Goal: Information Seeking & Learning: Compare options

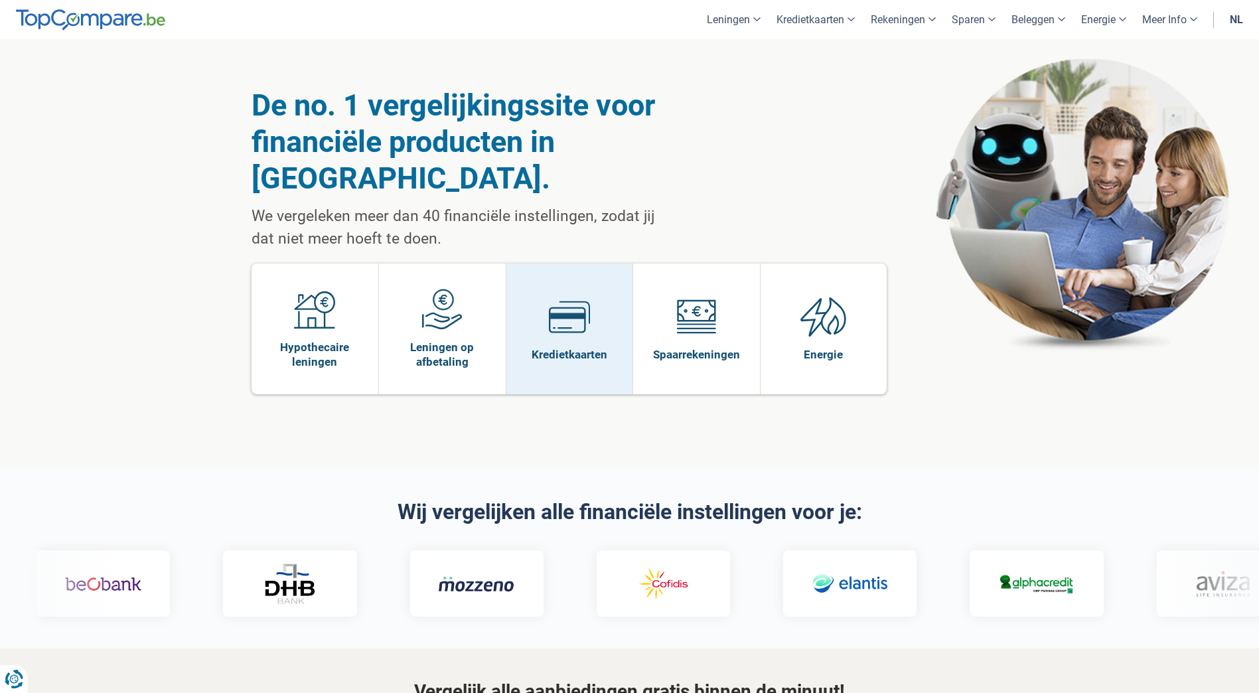
click at [574, 296] on img at bounding box center [569, 316] width 41 height 41
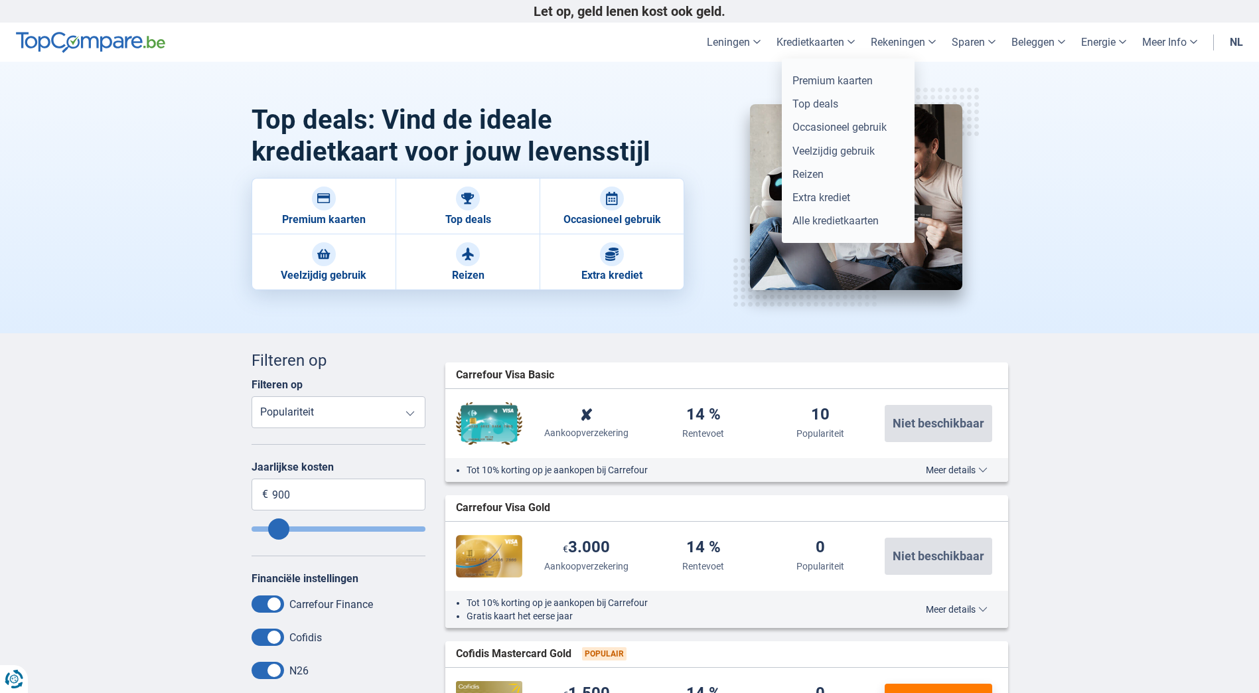
click at [791, 44] on link "Kredietkaarten" at bounding box center [816, 42] width 94 height 39
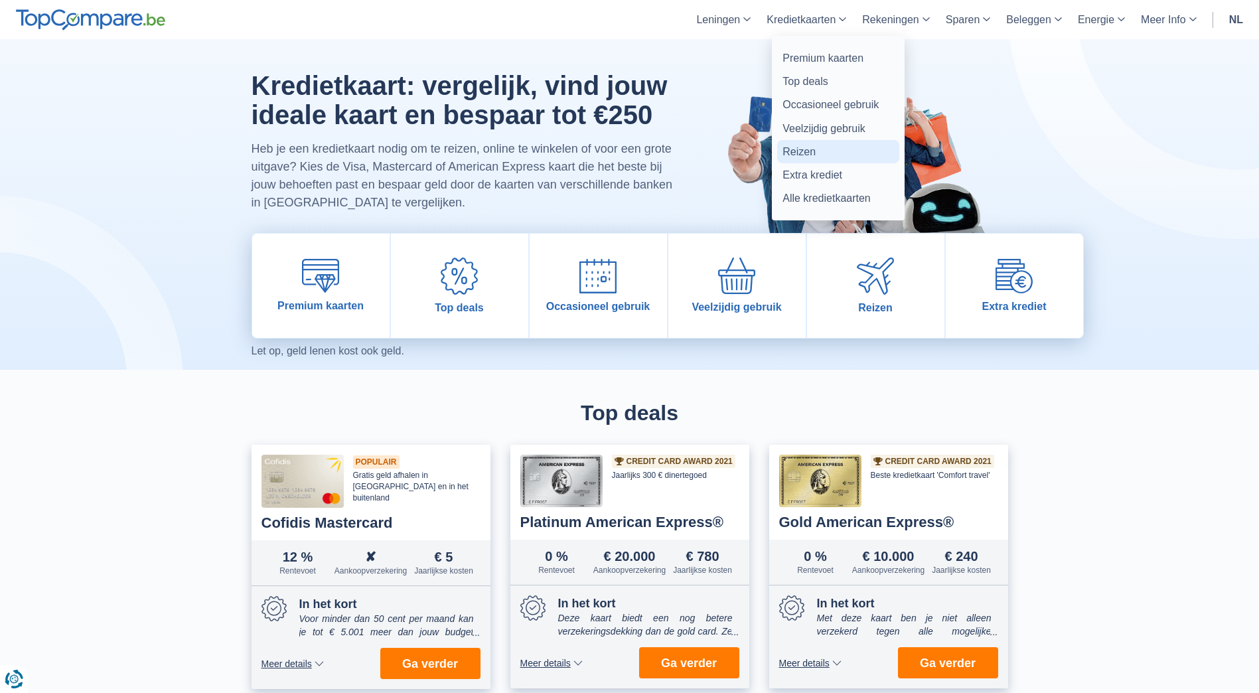
click at [794, 142] on link "Reizen" at bounding box center [838, 151] width 122 height 23
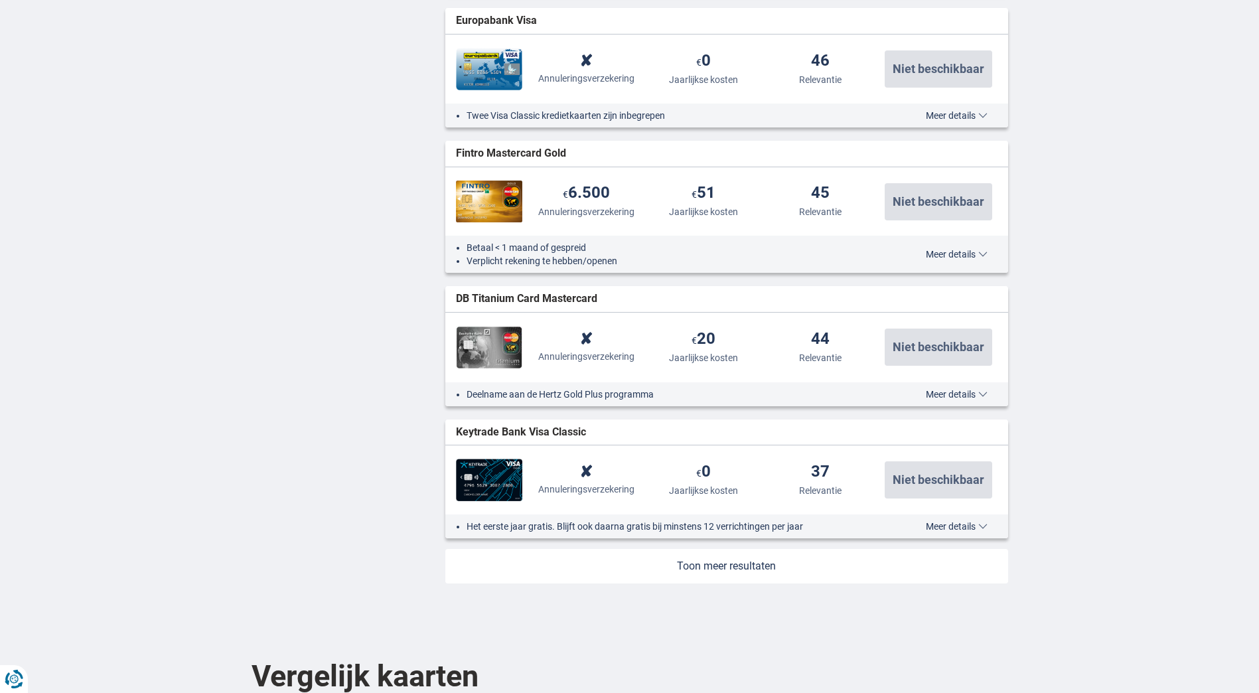
scroll to position [1394, 0]
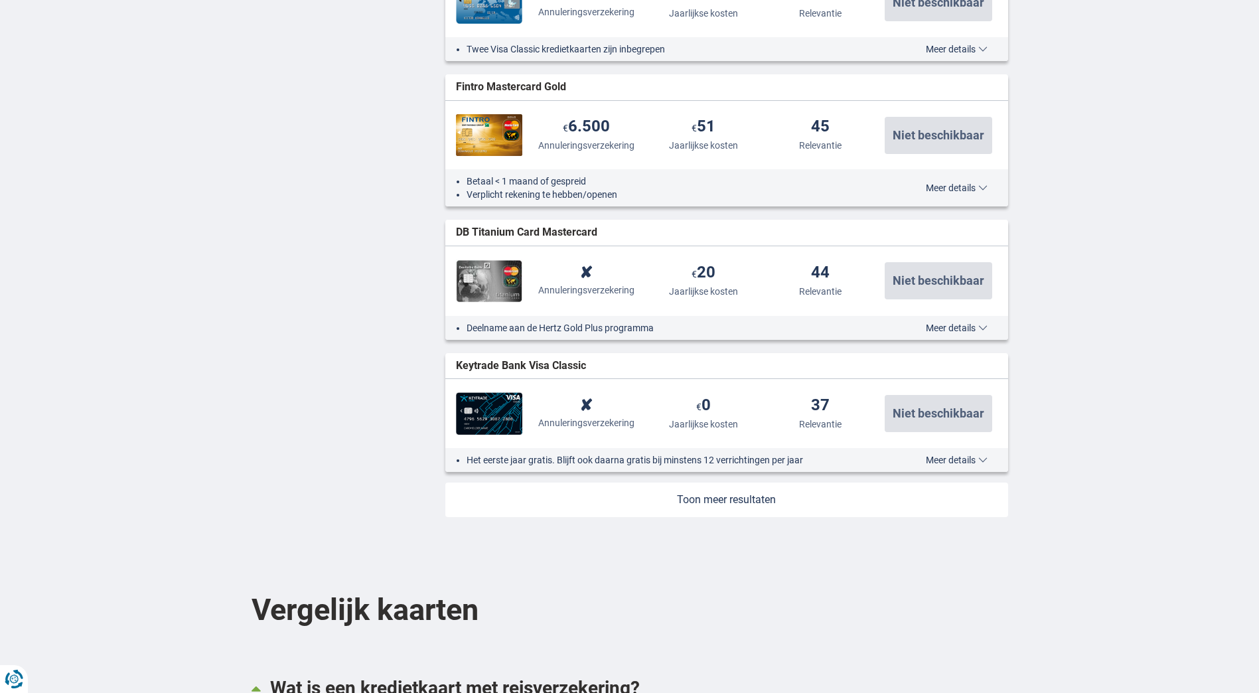
click at [730, 497] on link at bounding box center [726, 500] width 563 height 35
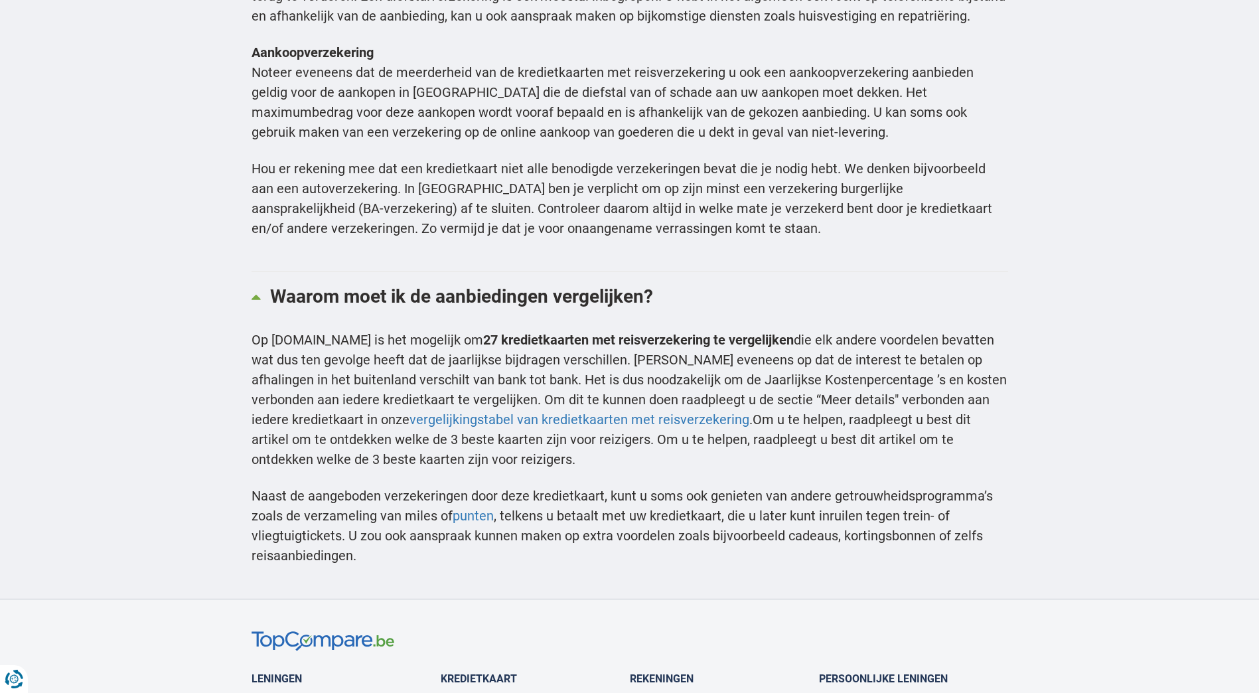
scroll to position [4580, 0]
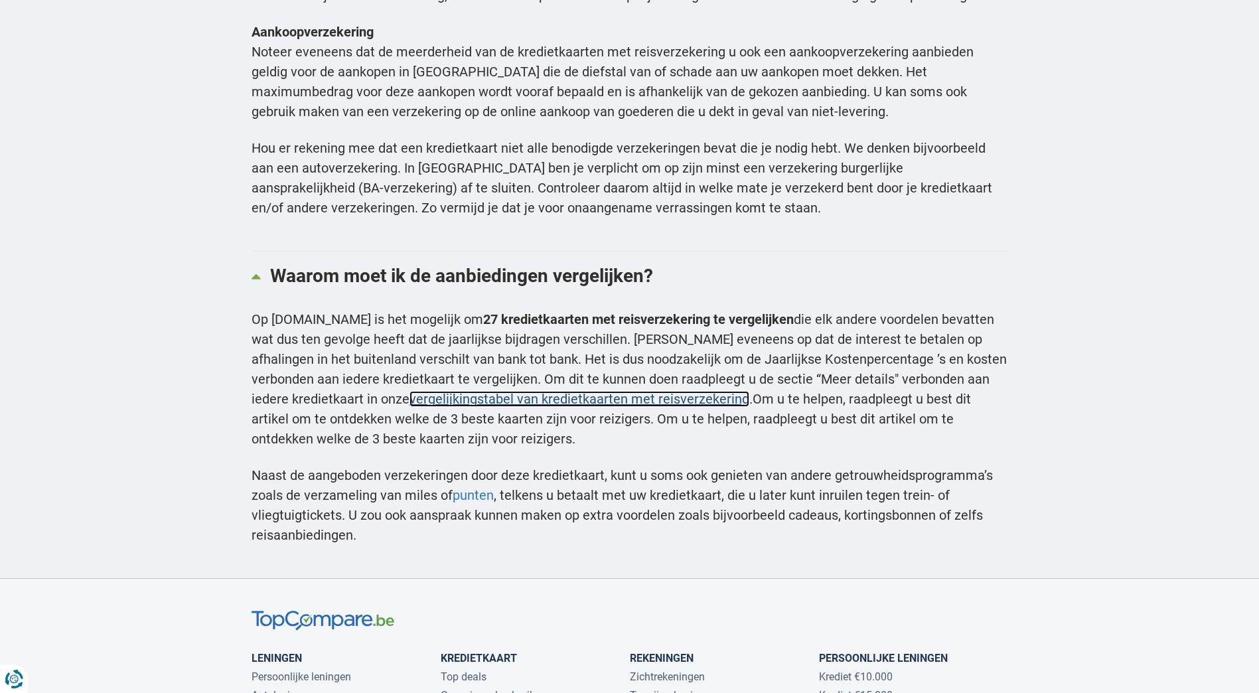
click at [415, 391] on link "vergelijkingstabel van kredietkaarten met reisverzekering" at bounding box center [580, 399] width 340 height 16
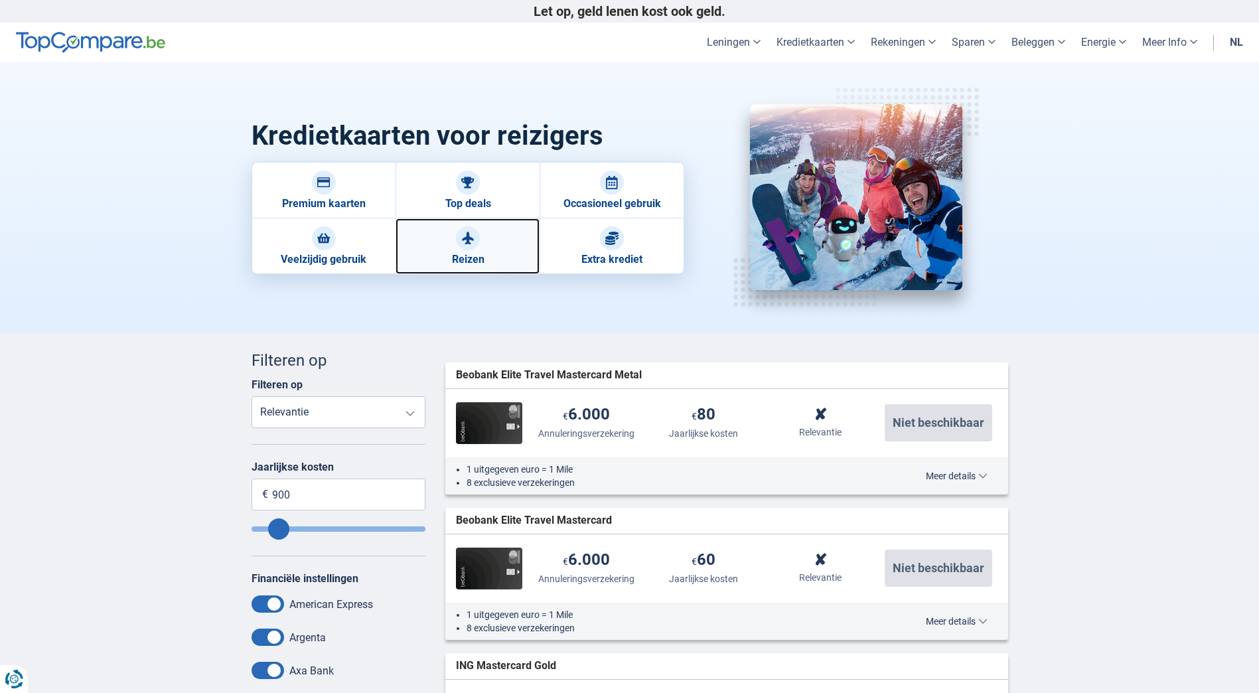
click at [461, 244] on img at bounding box center [467, 238] width 13 height 13
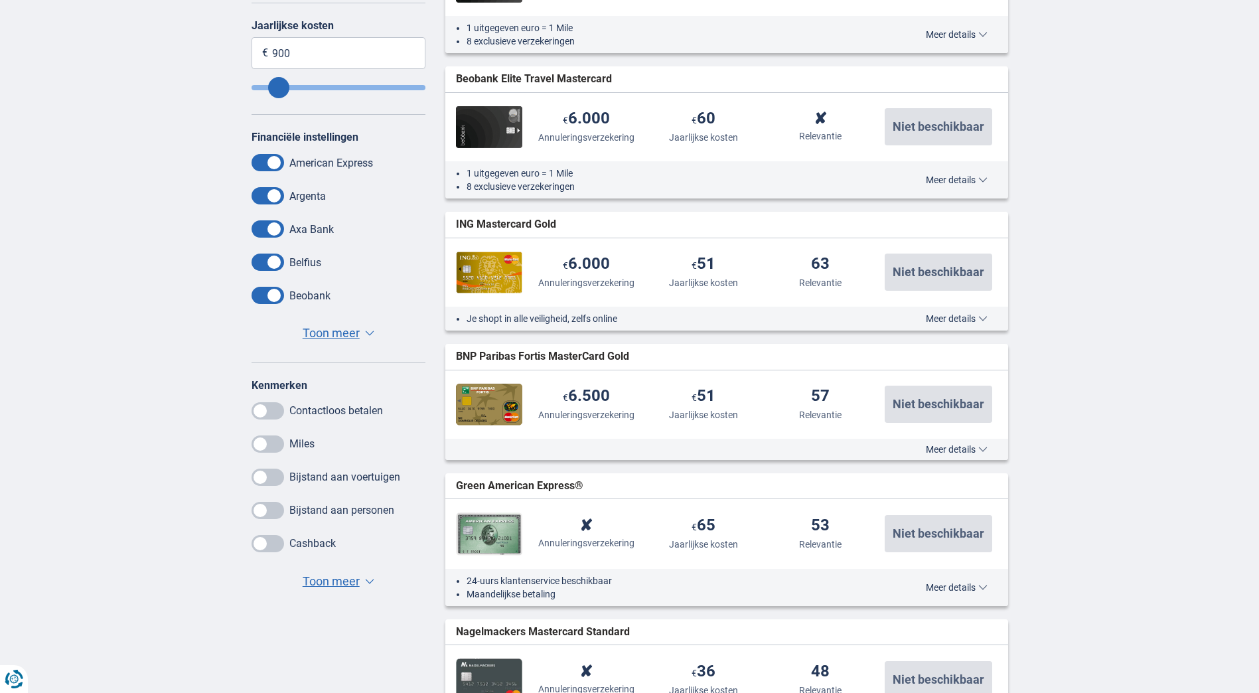
scroll to position [465, 0]
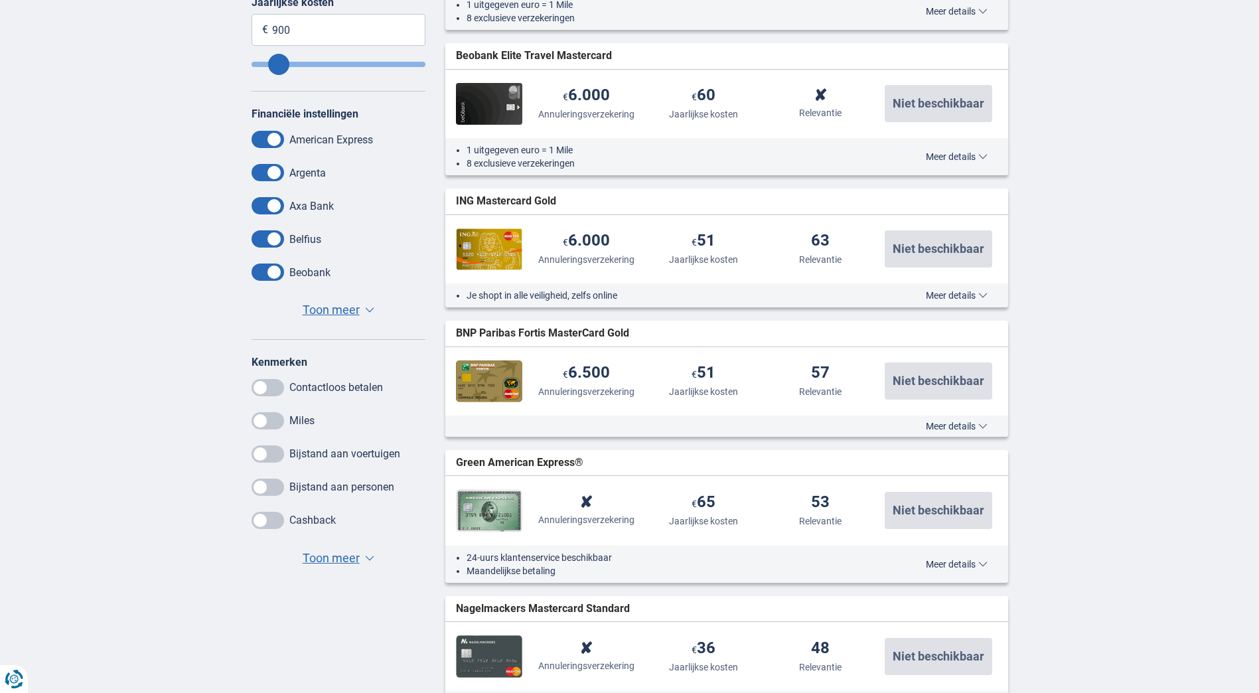
click at [275, 491] on span at bounding box center [268, 487] width 33 height 17
click at [0, 0] on input "checkbox" at bounding box center [0, 0] width 0 height 0
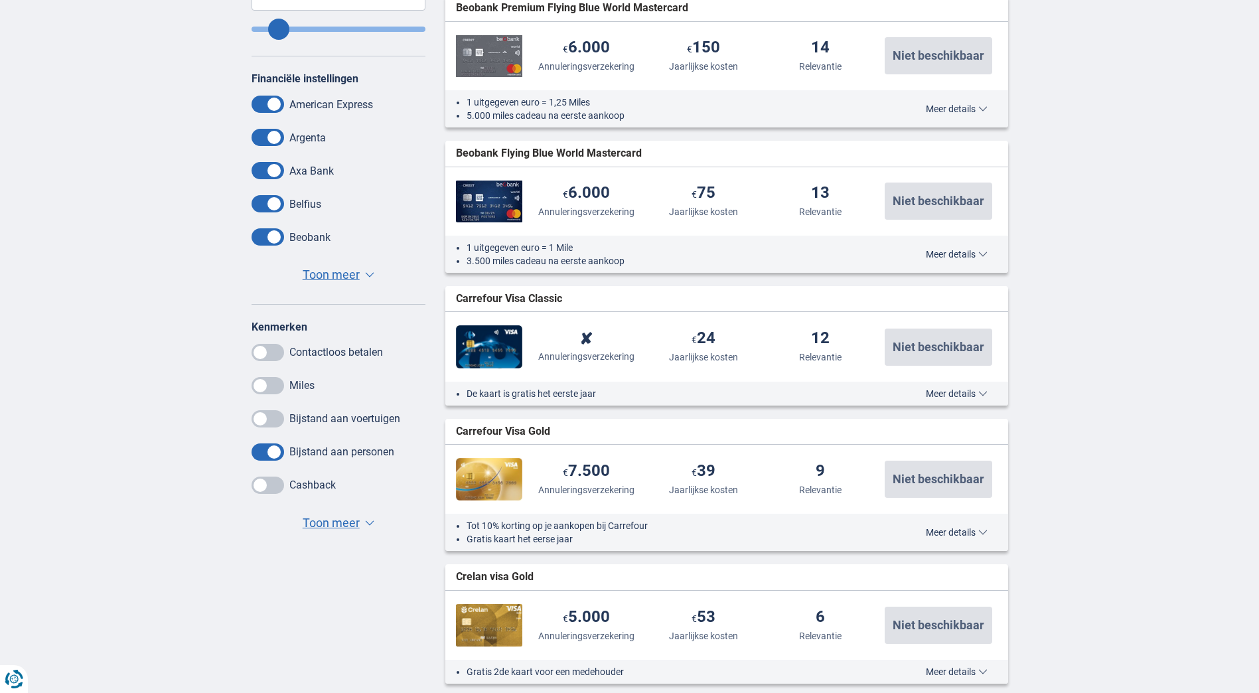
scroll to position [531, 0]
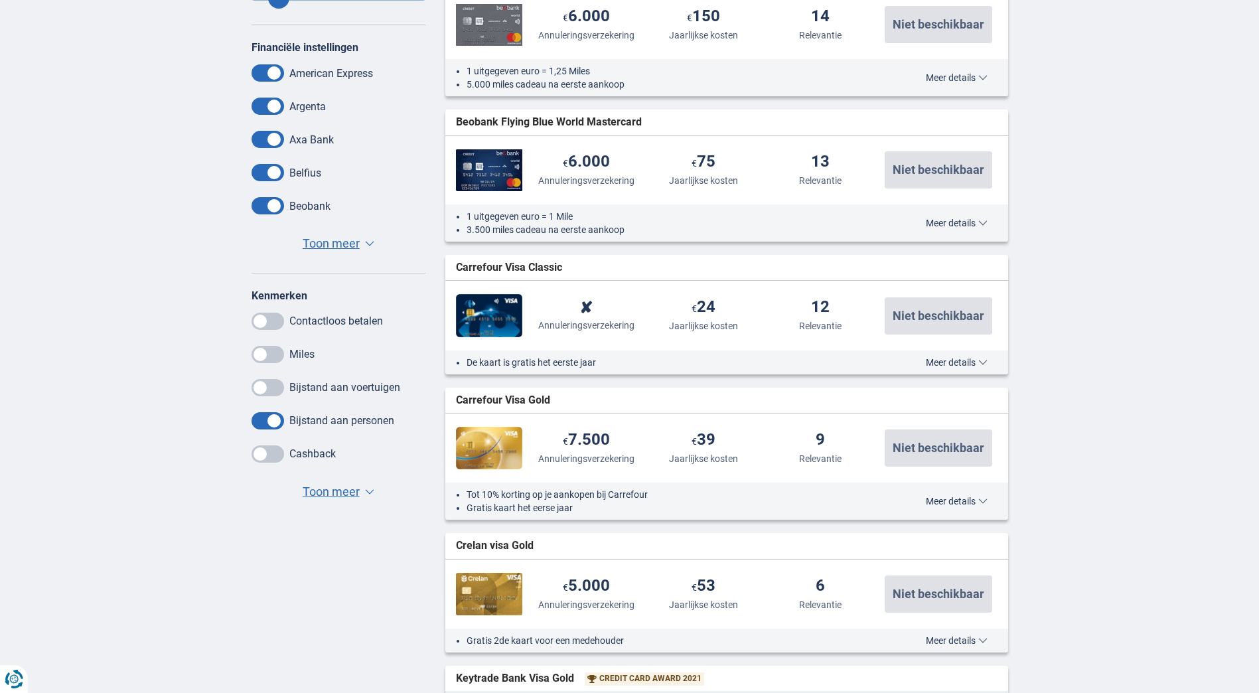
click at [372, 491] on span "▼" at bounding box center [369, 491] width 9 height 5
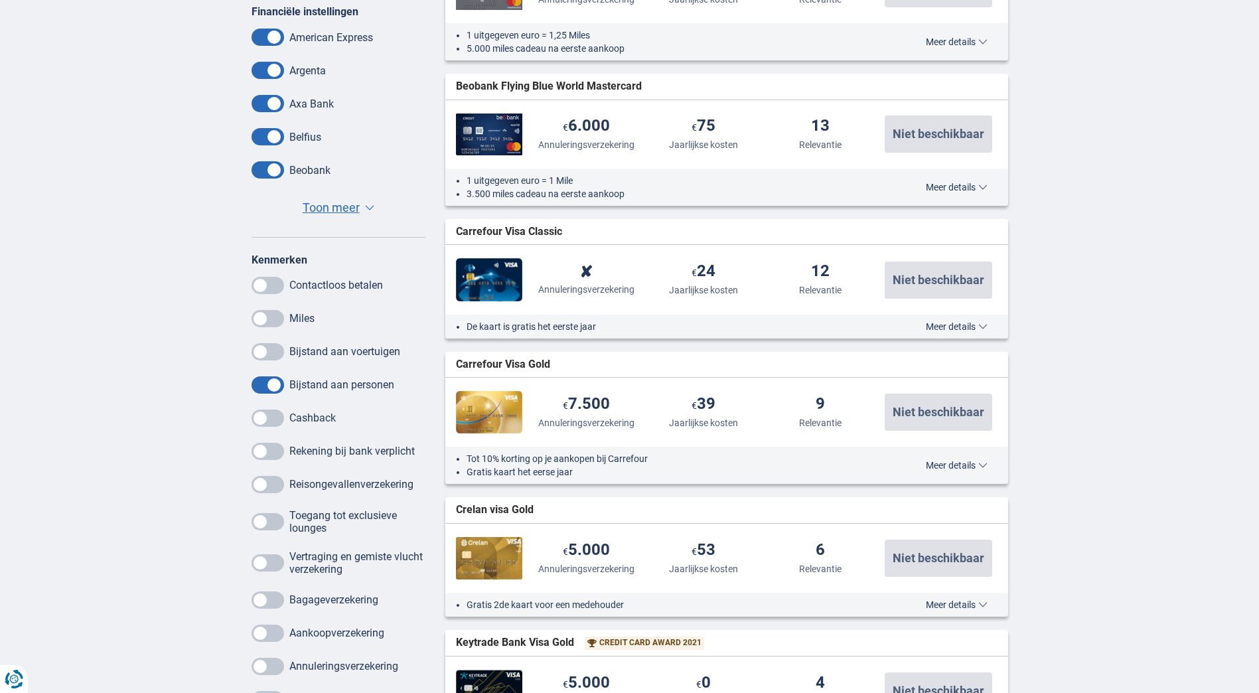
scroll to position [597, 0]
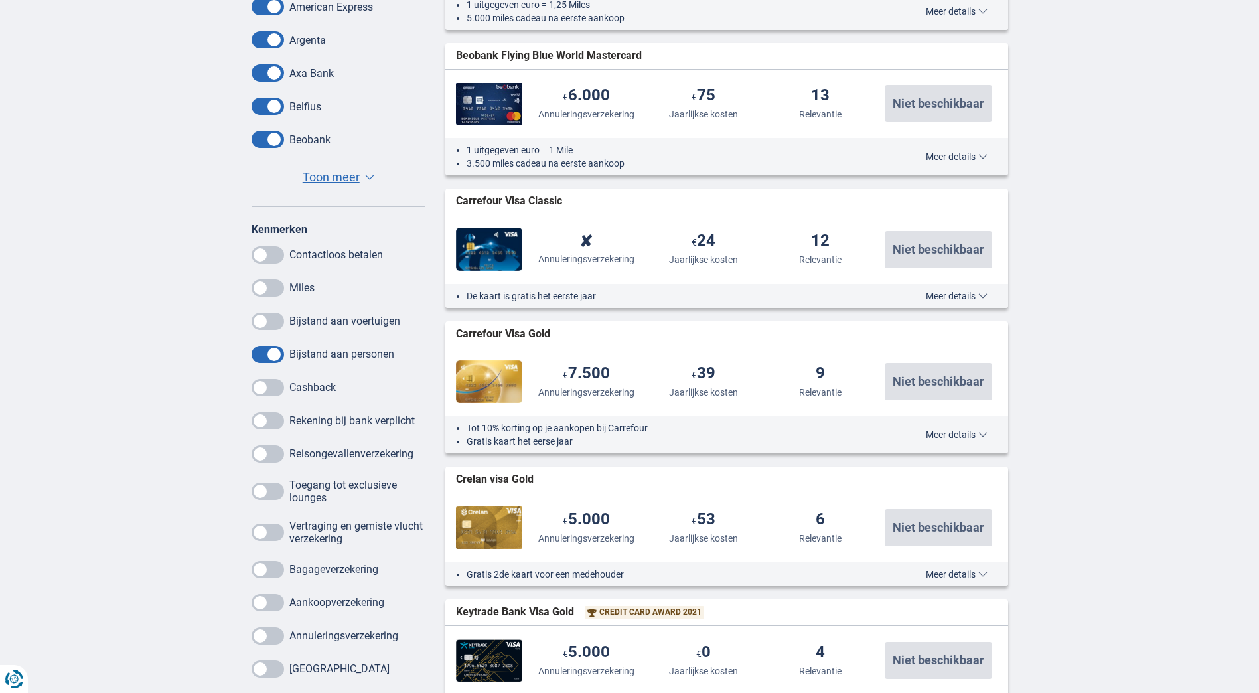
click at [274, 458] on span at bounding box center [268, 453] width 33 height 17
click at [0, 0] on input "checkbox" at bounding box center [0, 0] width 0 height 0
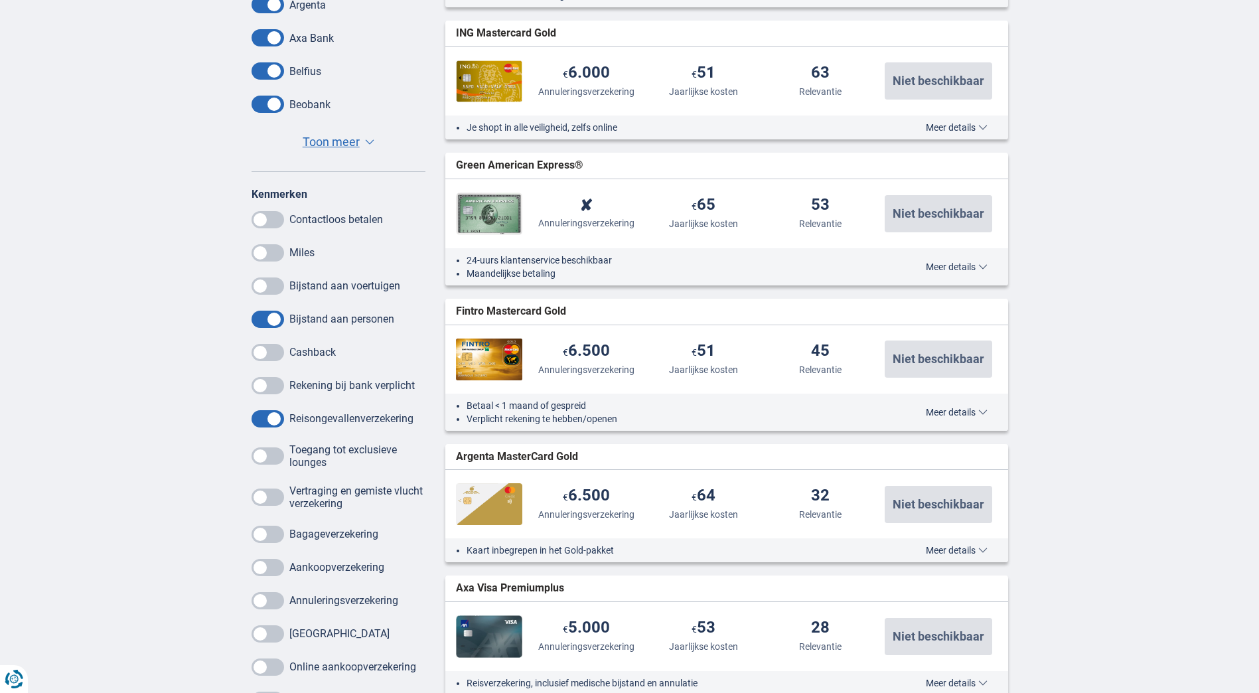
scroll to position [664, 0]
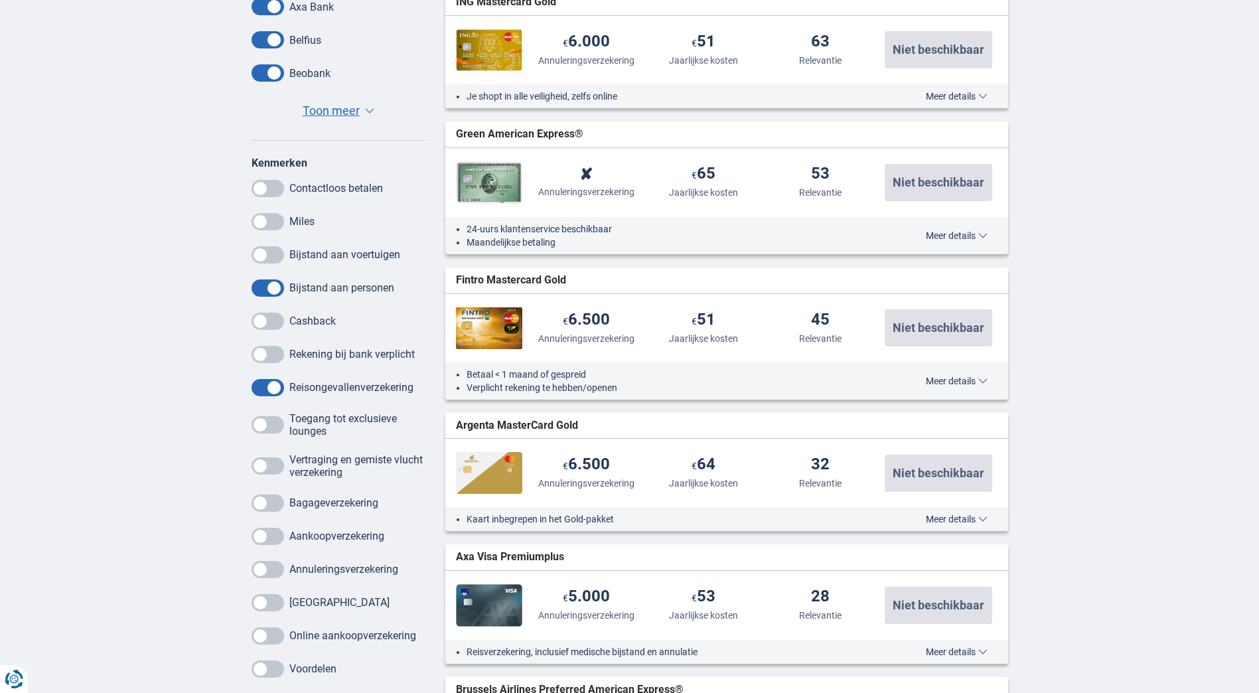
click at [275, 506] on span at bounding box center [268, 503] width 33 height 17
click at [0, 0] on input "checkbox" at bounding box center [0, 0] width 0 height 0
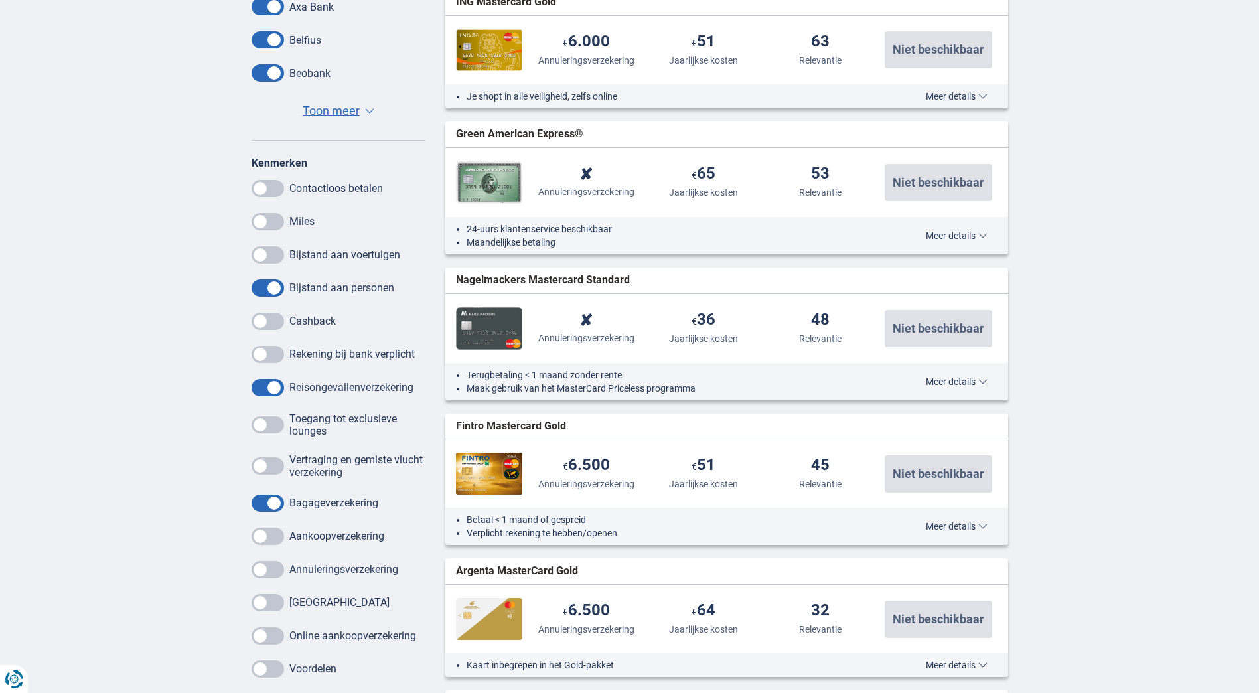
click at [277, 568] on span at bounding box center [268, 569] width 33 height 17
click at [0, 0] on input "checkbox" at bounding box center [0, 0] width 0 height 0
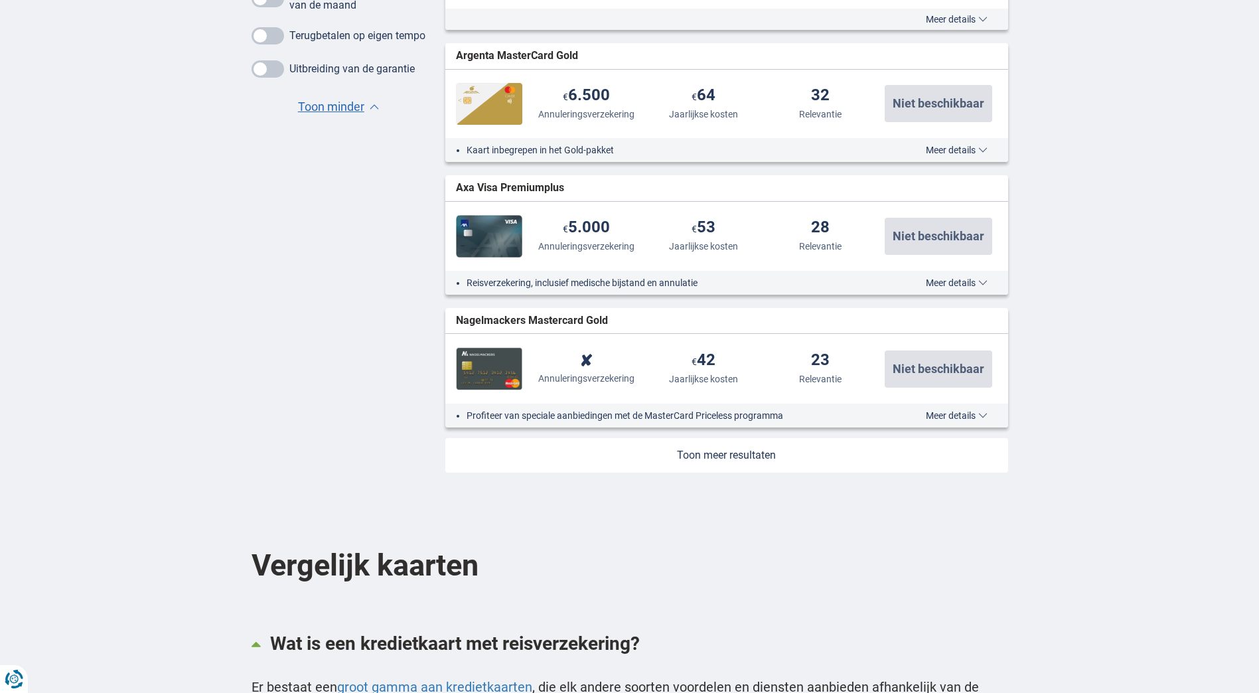
scroll to position [1460, 0]
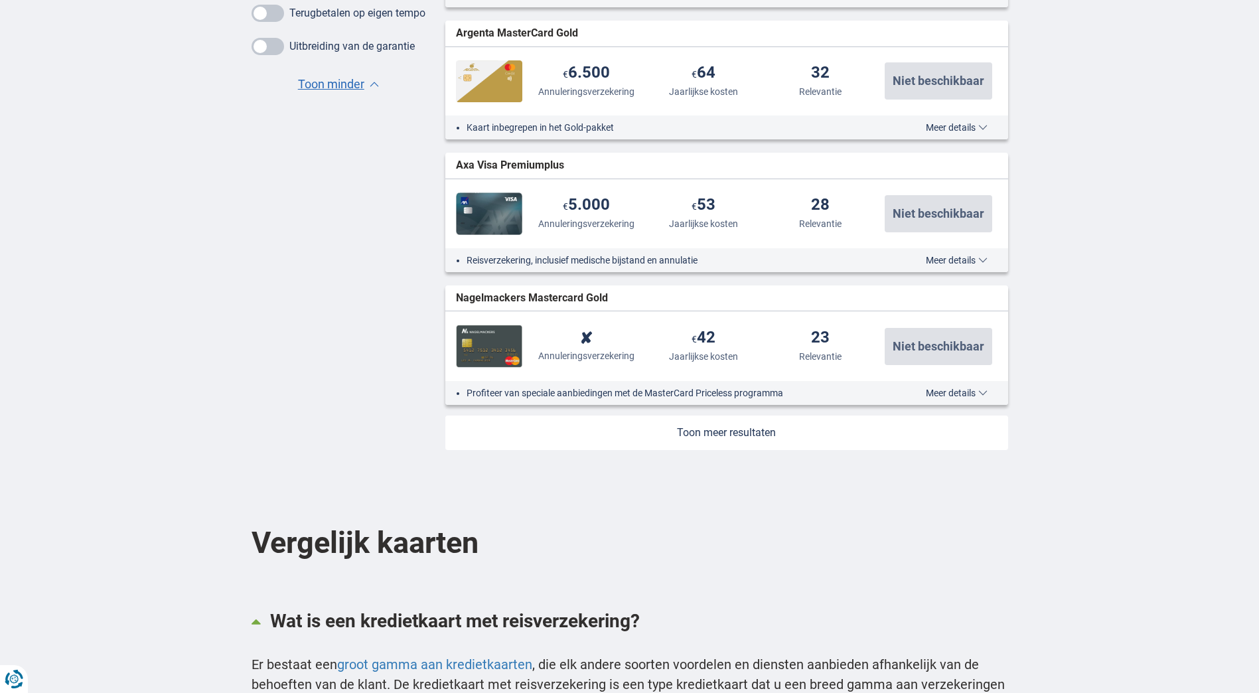
click at [731, 435] on link at bounding box center [726, 433] width 563 height 35
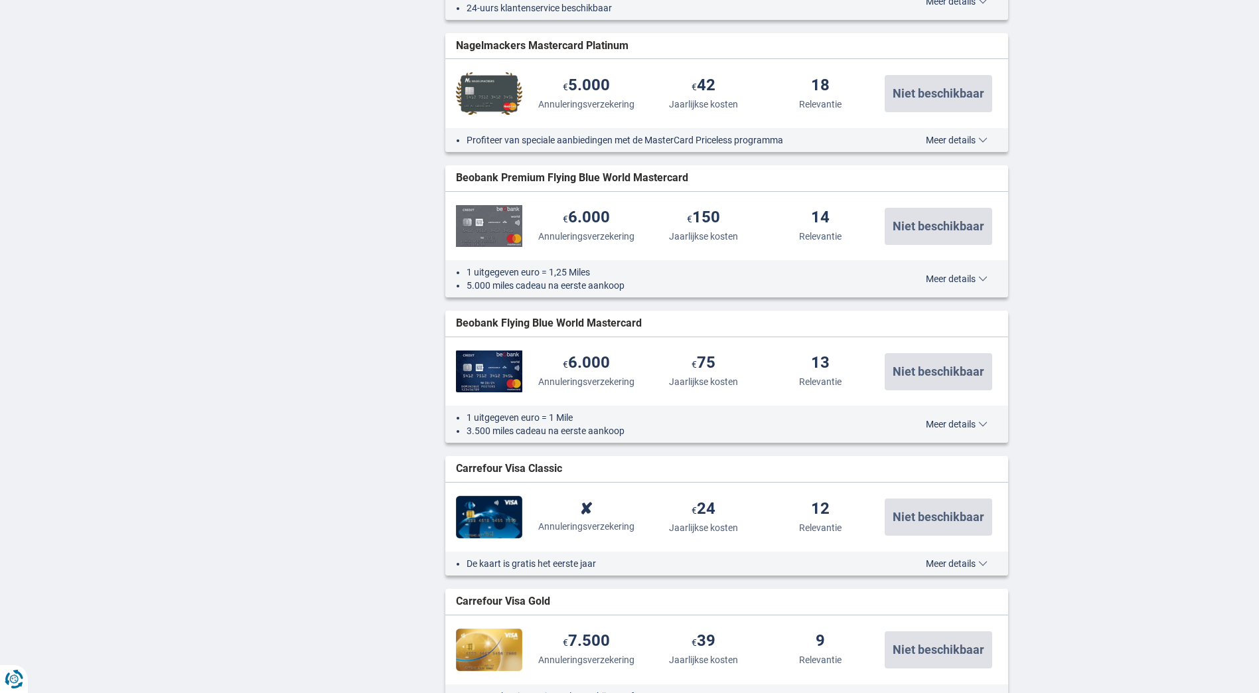
scroll to position [1925, 0]
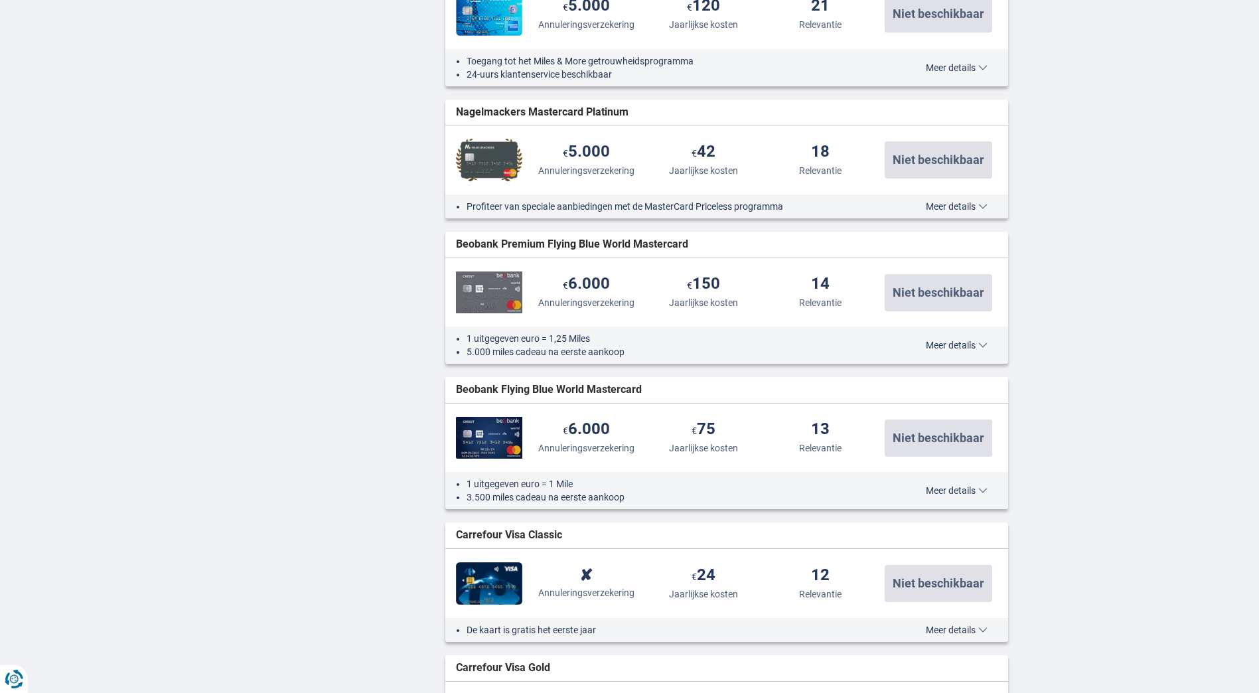
click at [948, 343] on span "Meer details" at bounding box center [957, 345] width 62 height 9
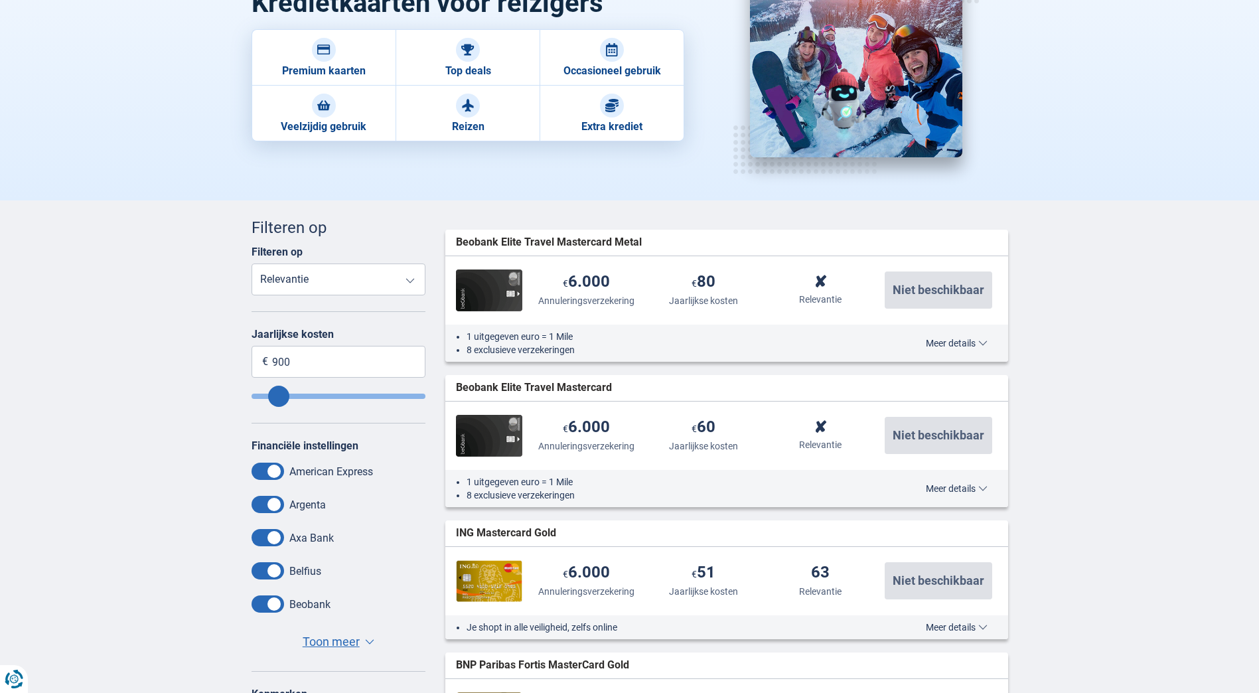
scroll to position [0, 0]
